Goal: Check status: Check status

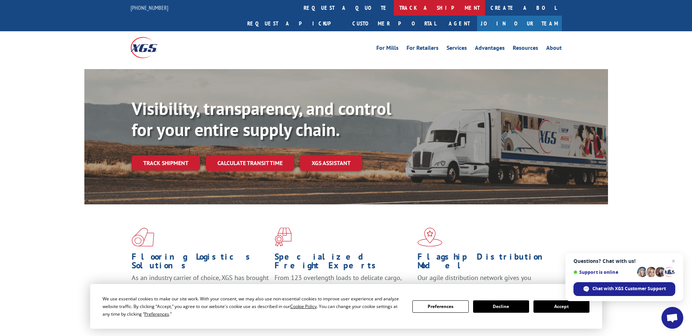
click at [394, 11] on link "track a shipment" at bounding box center [439, 8] width 91 height 16
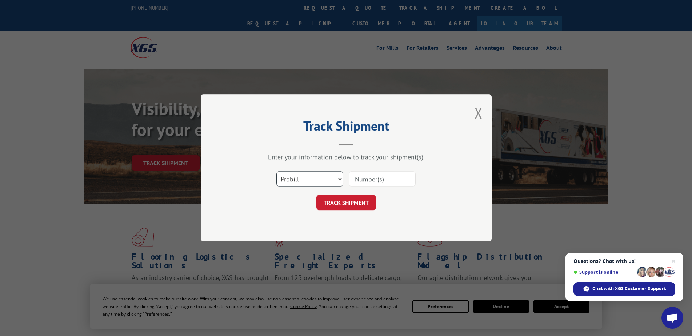
click at [309, 178] on select "Select category... Probill BOL PO" at bounding box center [309, 179] width 67 height 15
select select "bol"
click at [276, 172] on select "Select category... Probill BOL PO" at bounding box center [309, 179] width 67 height 15
click at [379, 181] on input at bounding box center [382, 179] width 67 height 15
type input "5873508"
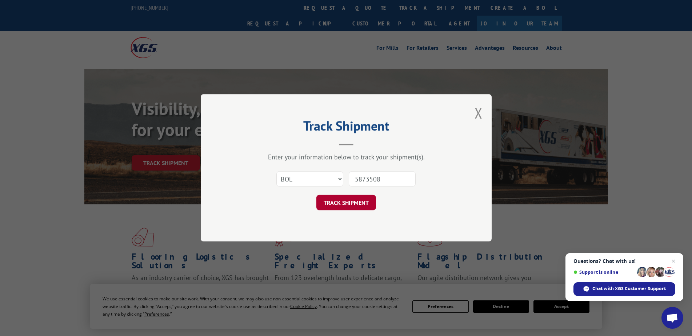
click at [363, 199] on button "TRACK SHIPMENT" at bounding box center [346, 202] width 60 height 15
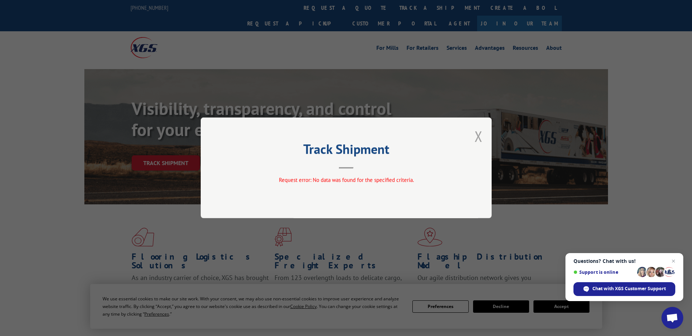
click at [480, 136] on button "Close modal" at bounding box center [478, 135] width 8 height 19
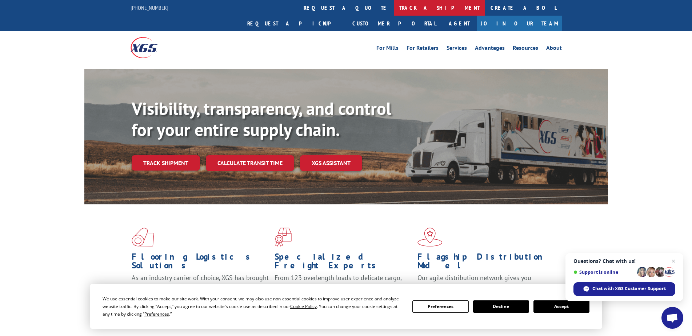
click at [394, 7] on link "track a shipment" at bounding box center [439, 8] width 91 height 16
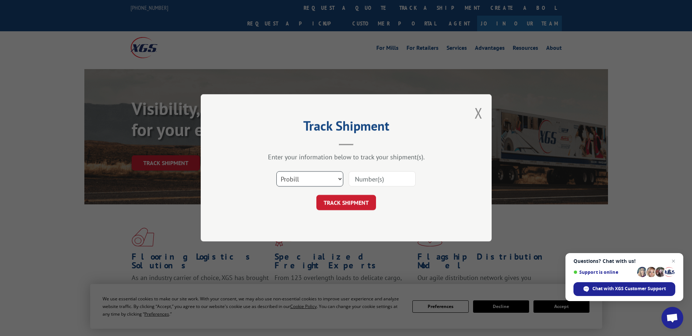
click at [319, 174] on select "Select category... Probill BOL PO" at bounding box center [309, 179] width 67 height 15
select select "bol"
click at [276, 172] on select "Select category... Probill BOL PO" at bounding box center [309, 179] width 67 height 15
click at [366, 182] on input at bounding box center [382, 179] width 67 height 15
type input "V"
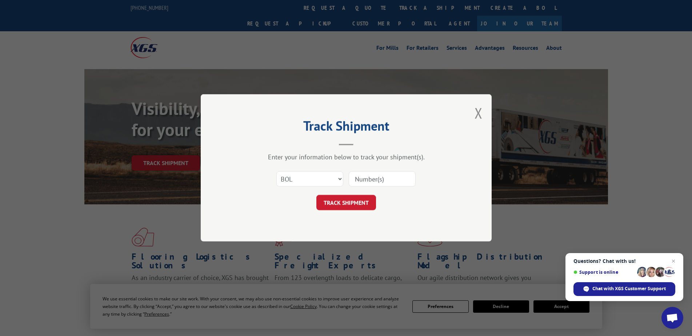
paste input "2849853"
type input "2849853"
click at [346, 200] on button "TRACK SHIPMENT" at bounding box center [346, 202] width 60 height 15
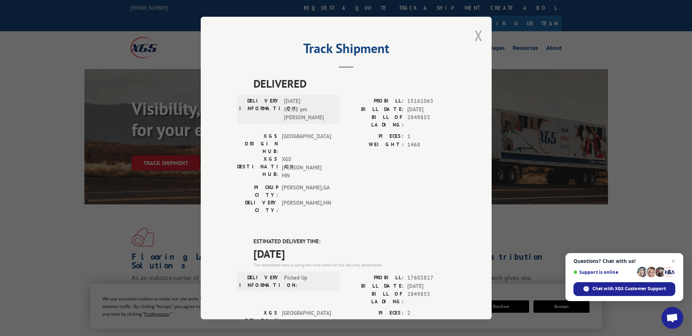
click at [474, 38] on button "Close modal" at bounding box center [478, 35] width 8 height 19
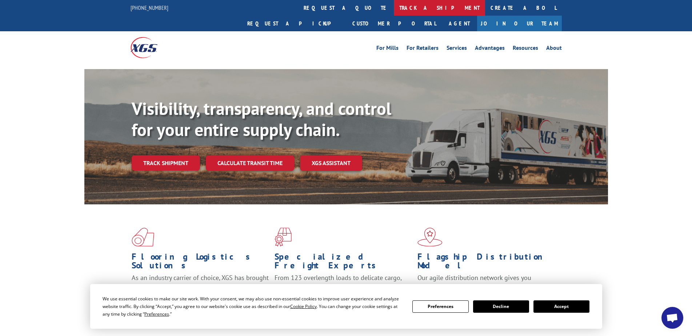
click at [394, 10] on link "track a shipment" at bounding box center [439, 8] width 91 height 16
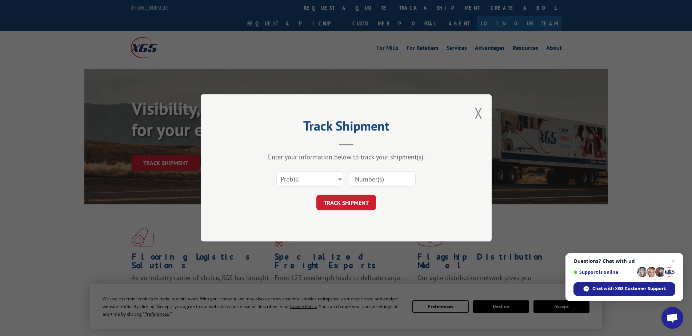
click at [345, 182] on div "Select category... Probill BOL PO" at bounding box center [346, 179] width 218 height 24
click at [336, 178] on select "Select category... Probill BOL PO" at bounding box center [309, 179] width 67 height 15
select select "bol"
click at [276, 172] on select "Select category... Probill BOL PO" at bounding box center [309, 179] width 67 height 15
click at [370, 183] on input at bounding box center [382, 179] width 67 height 15
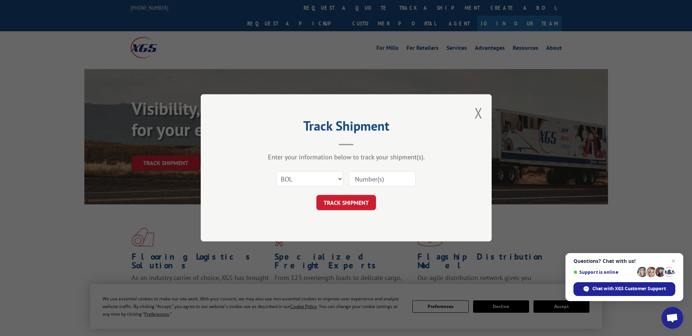
paste input "3372635"
type input "3372635"
click at [354, 206] on button "TRACK SHIPMENT" at bounding box center [346, 202] width 60 height 15
